Goal: Check status: Check status

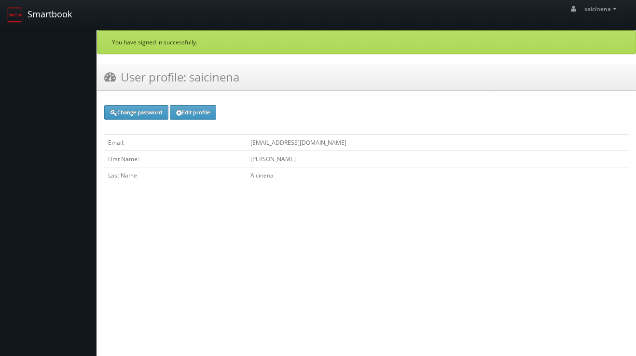
click at [49, 14] on link "Smartbook" at bounding box center [39, 15] width 79 height 30
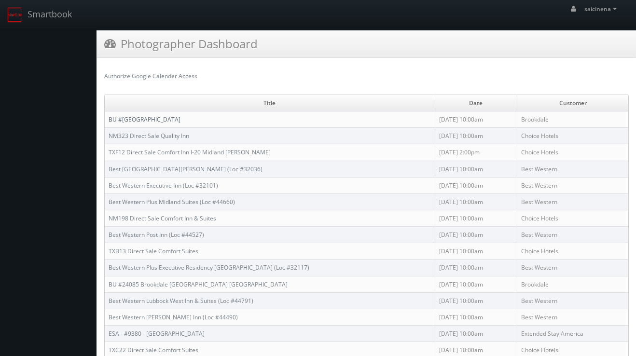
click at [180, 119] on link "BU #[GEOGRAPHIC_DATA]" at bounding box center [145, 119] width 72 height 8
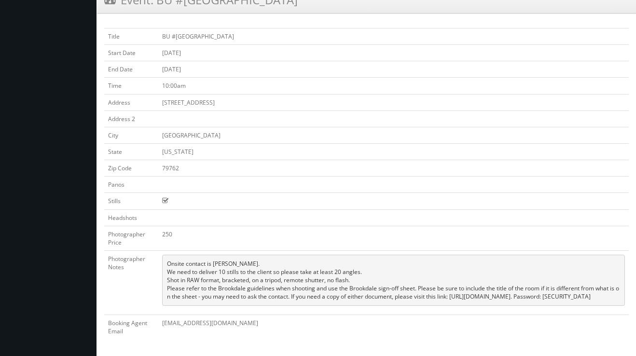
scroll to position [51, 0]
